Goal: Check status: Check status

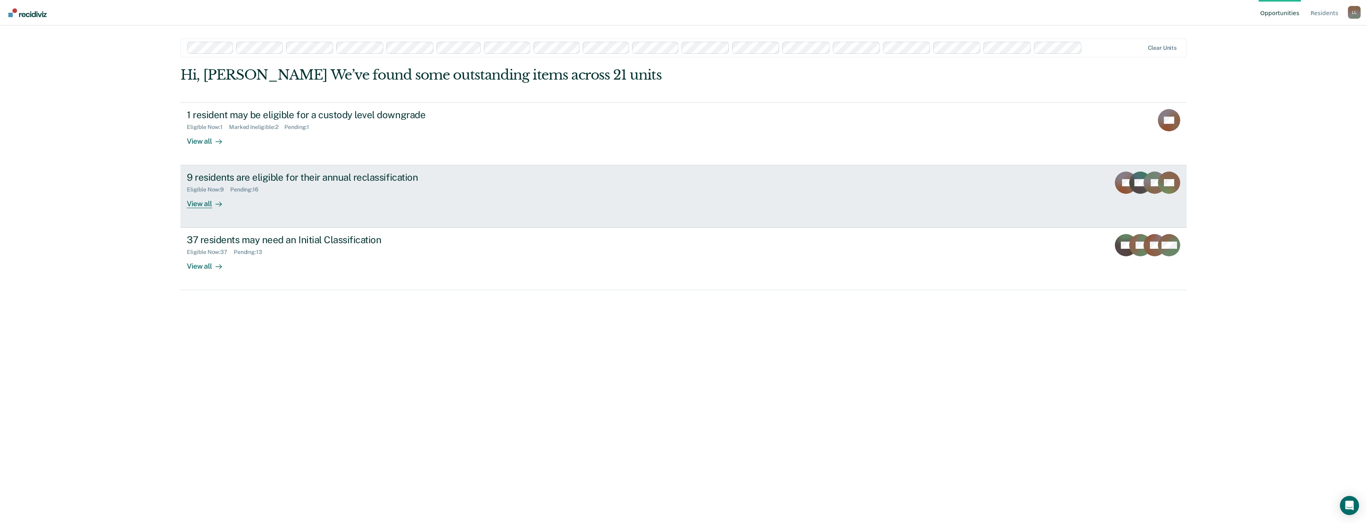
click at [204, 207] on div "View all" at bounding box center [209, 201] width 45 height 16
